Goal: Task Accomplishment & Management: Manage account settings

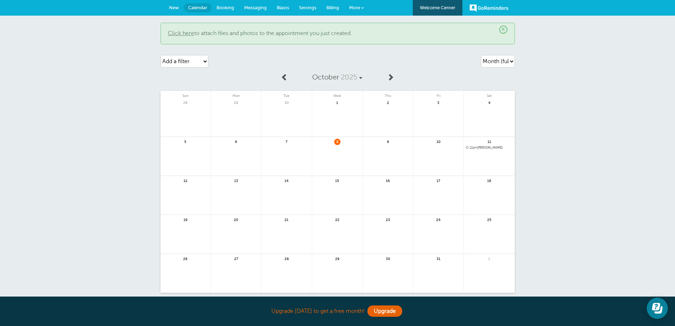
click at [361, 6] on link "More" at bounding box center [356, 8] width 25 height 16
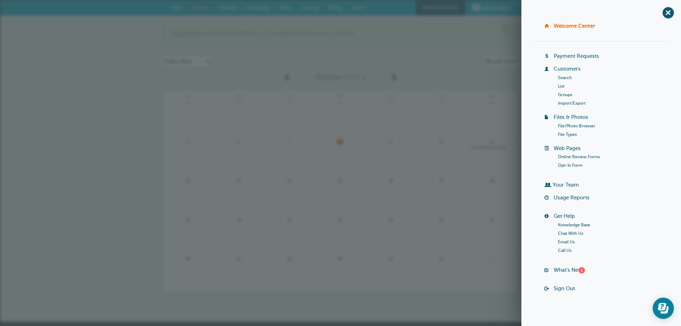
click at [461, 85] on div "October 2025 Sun Mon Tue Wed Thu Fri Sat 28 29 30 1" at bounding box center [340, 180] width 355 height 223
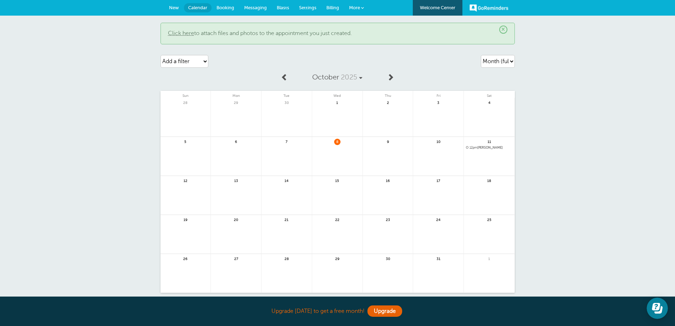
click at [331, 8] on span "Billing" at bounding box center [333, 7] width 13 height 5
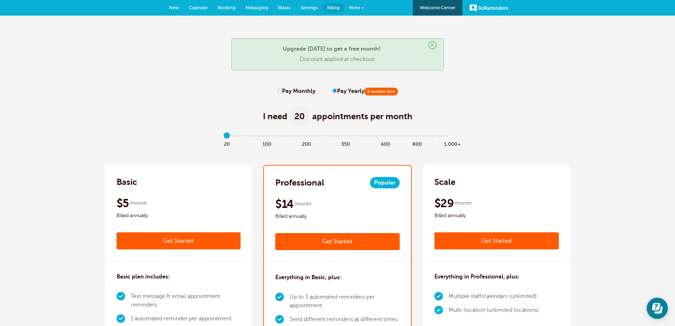
click at [490, 7] on link "GoReminders" at bounding box center [489, 8] width 39 height 16
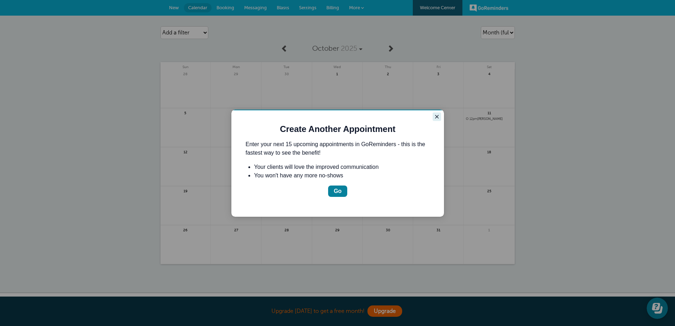
click at [437, 116] on icon "Close guide" at bounding box center [437, 117] width 6 height 6
